Goal: Find contact information: Find contact information

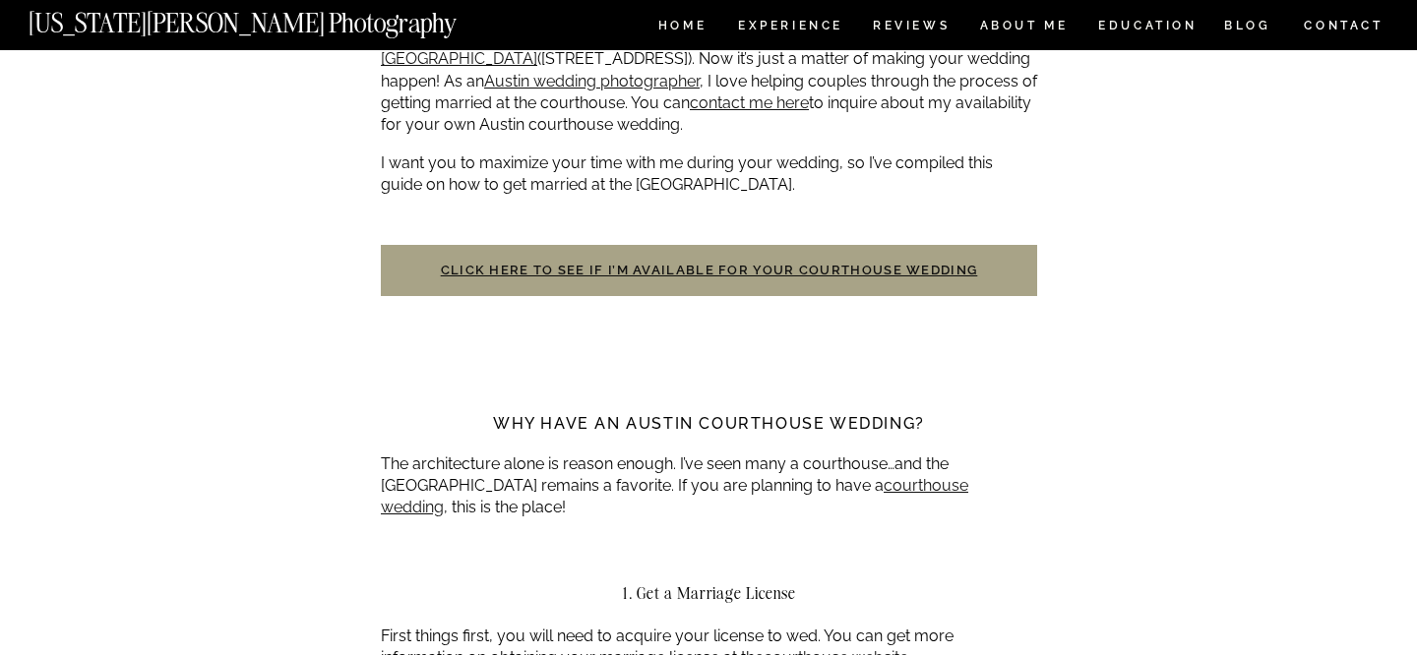
scroll to position [716, 0]
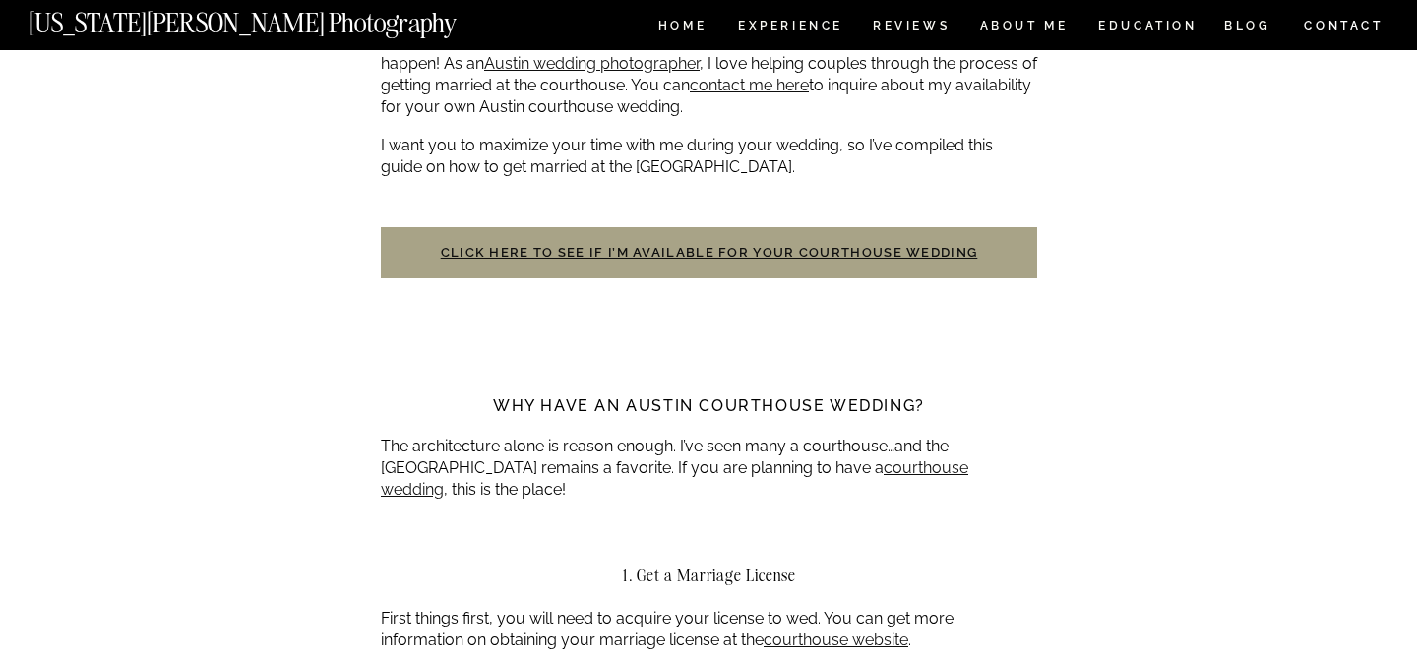
scroll to position [736, 0]
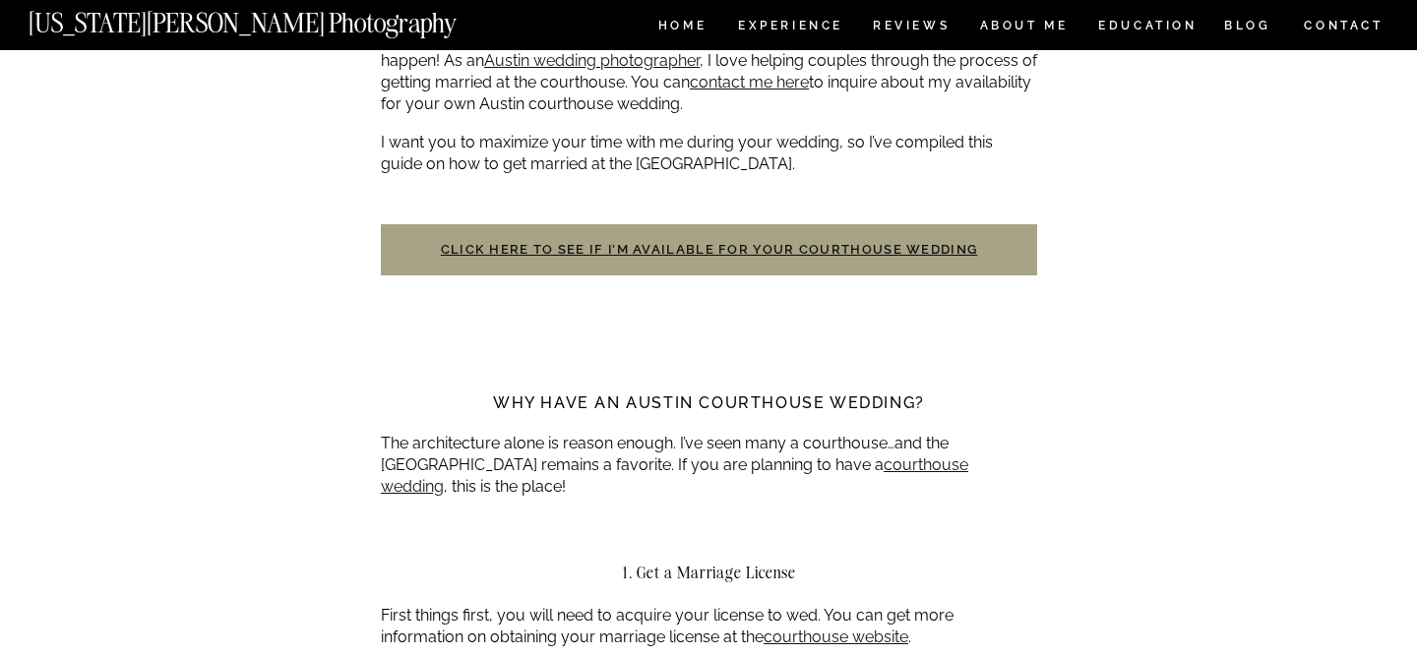
click at [735, 163] on p "I want you to maximize your time with me during your wedding, so I’ve compiled …" at bounding box center [709, 154] width 656 height 44
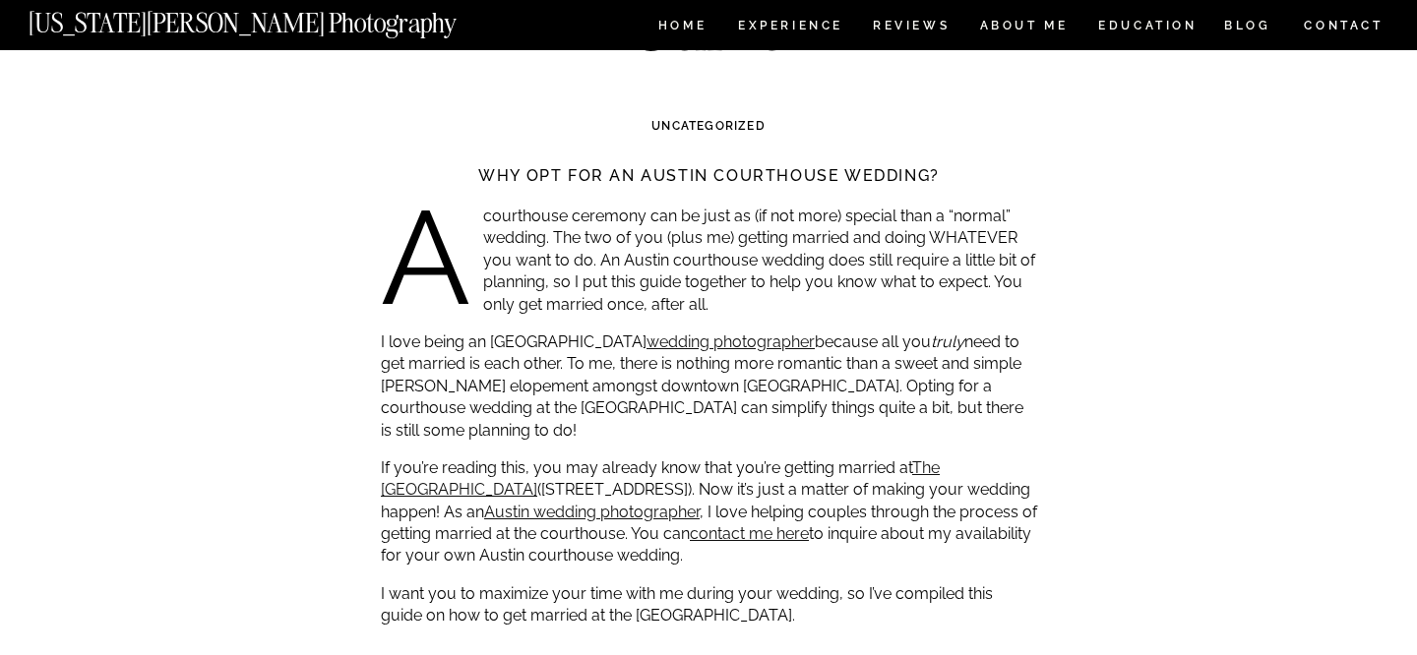
scroll to position [0, 0]
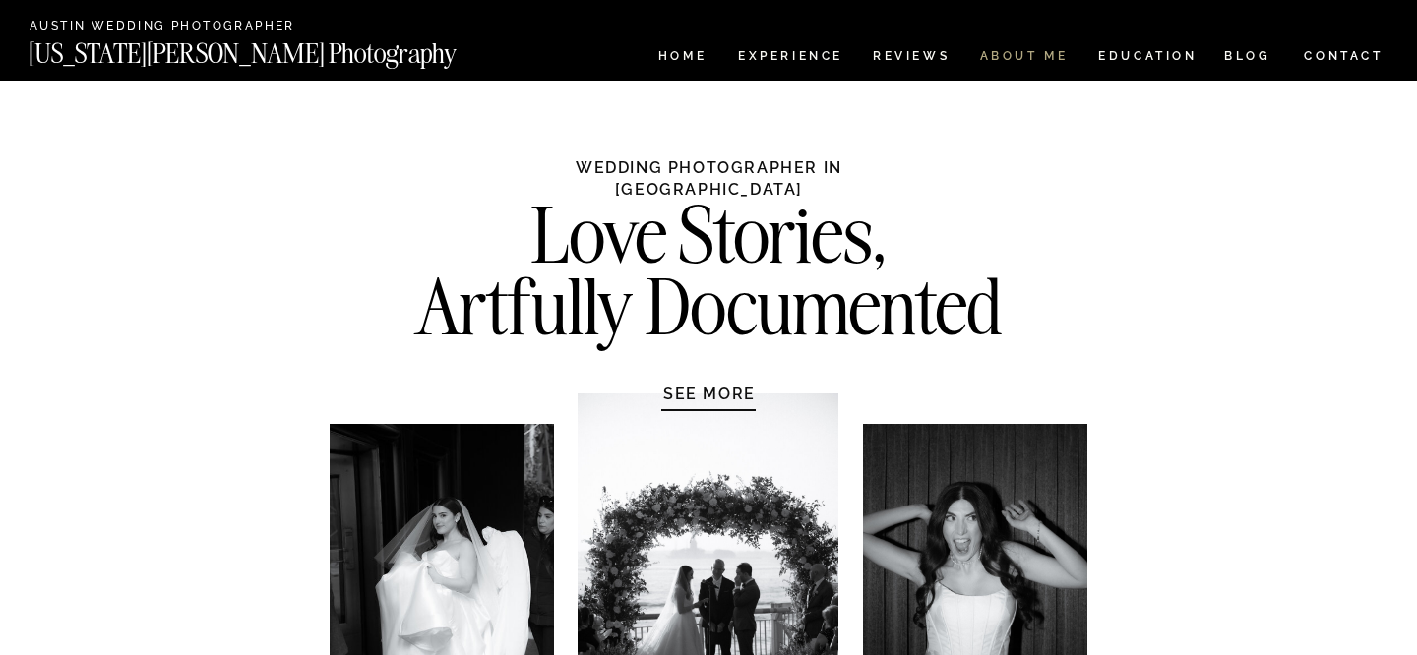
click at [1031, 60] on nav "ABOUT ME" at bounding box center [1024, 58] width 90 height 17
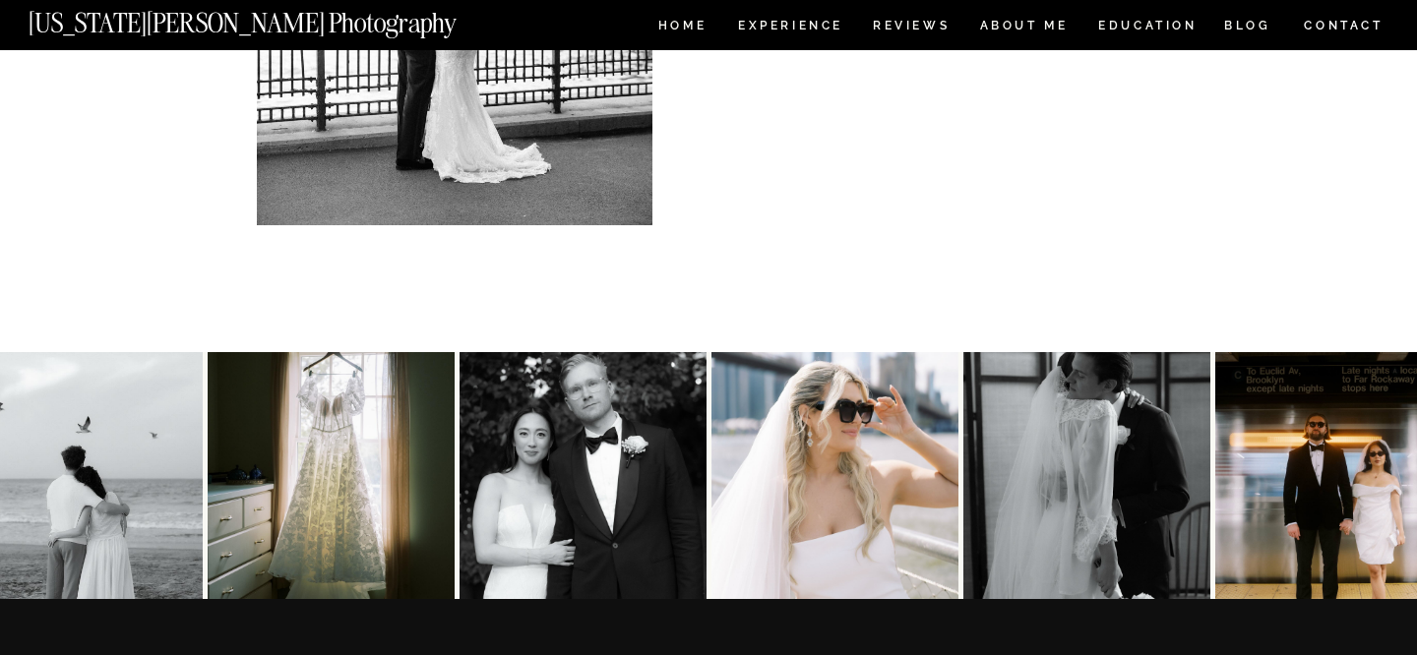
scroll to position [3986, 0]
